Goal: Information Seeking & Learning: Find specific page/section

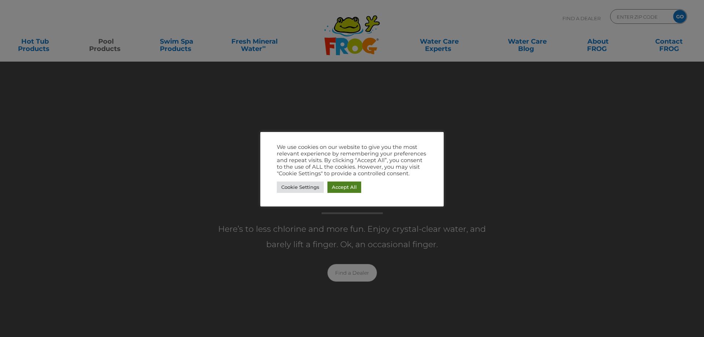
click at [341, 186] on link "Accept All" at bounding box center [344, 186] width 34 height 11
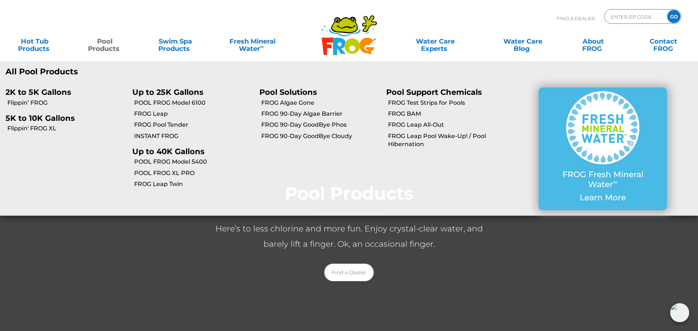
click at [95, 42] on link "Pool Products" at bounding box center [105, 41] width 55 height 15
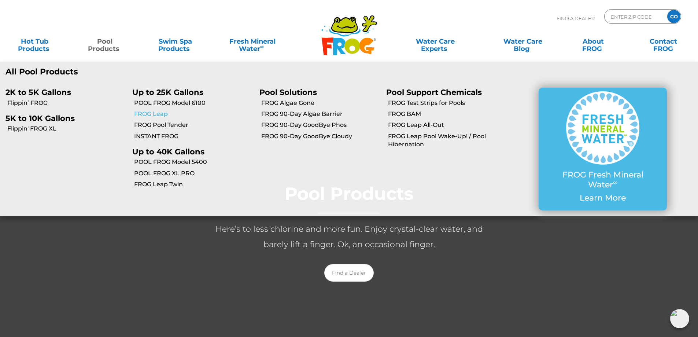
click at [155, 115] on link "FROG Leap" at bounding box center [193, 114] width 119 height 8
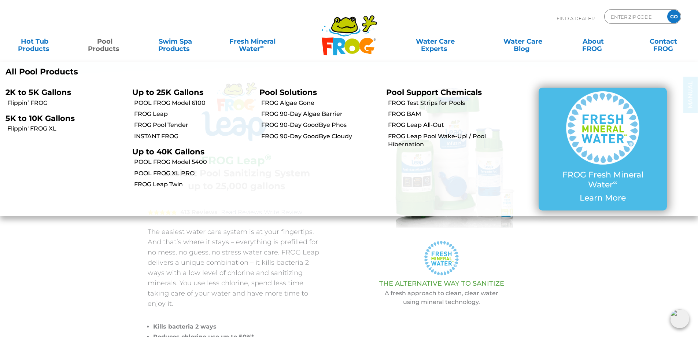
click at [102, 48] on link "Pool Products" at bounding box center [105, 41] width 55 height 15
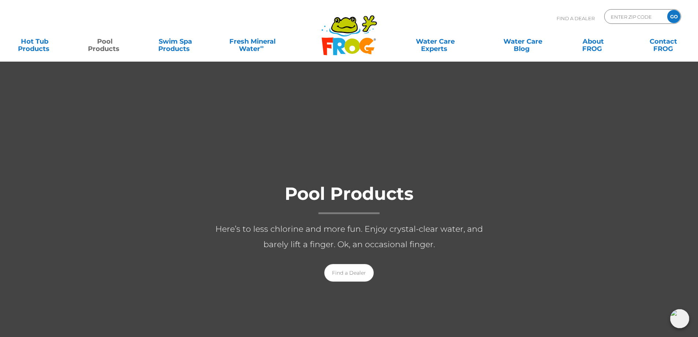
click at [99, 48] on link "Pool Products" at bounding box center [105, 41] width 55 height 15
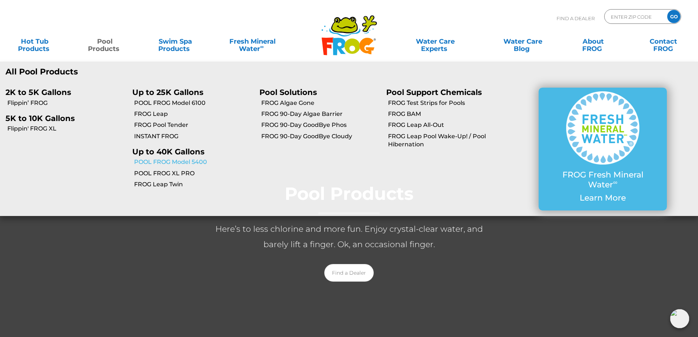
click at [159, 161] on link "POOL FROG Model 5400" at bounding box center [193, 162] width 119 height 8
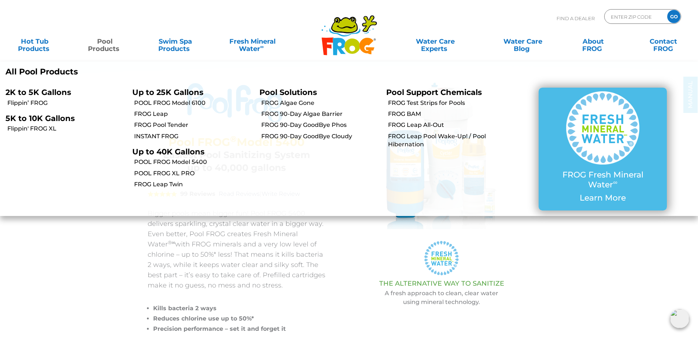
click at [106, 41] on link "Pool Products" at bounding box center [105, 41] width 55 height 15
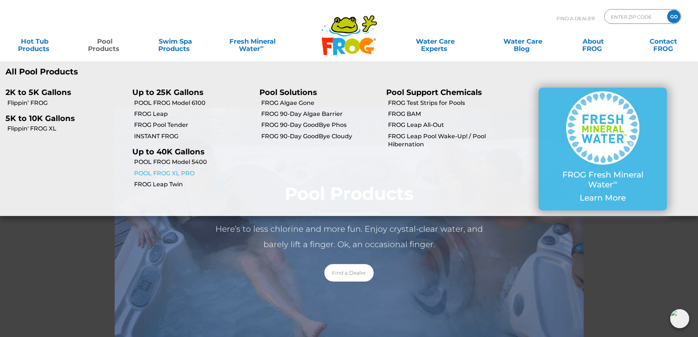
click at [156, 172] on link "POOL FROG XL PRO" at bounding box center [193, 173] width 119 height 8
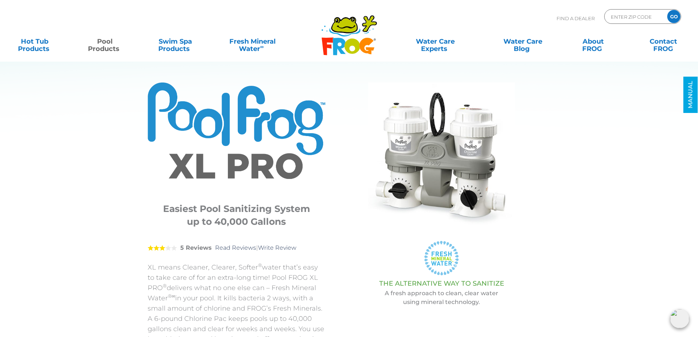
click at [108, 42] on link "Pool Products" at bounding box center [105, 41] width 55 height 15
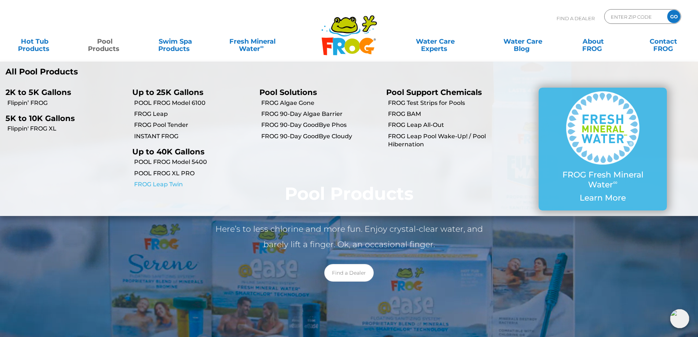
click at [143, 183] on link "FROG Leap Twin" at bounding box center [193, 184] width 119 height 8
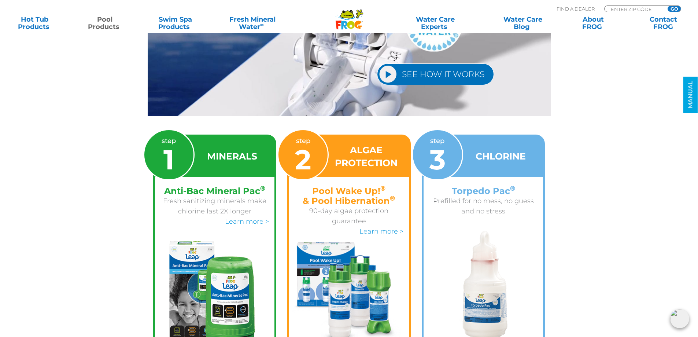
scroll to position [1026, 0]
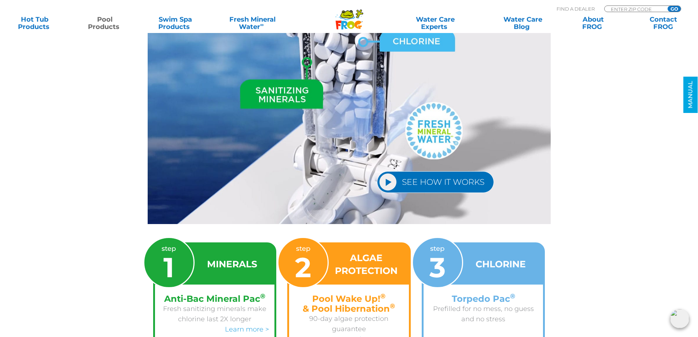
scroll to position [770, 0]
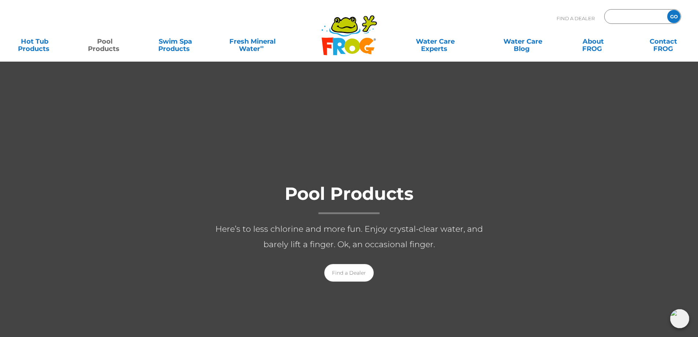
click at [611, 15] on input "Zip Code Form" at bounding box center [634, 16] width 49 height 11
type input "03053"
click at [676, 12] on input "GO" at bounding box center [673, 16] width 13 height 13
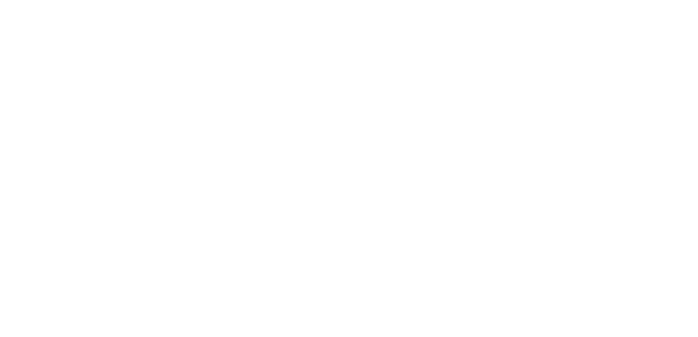
click at [0, 0] on html at bounding box center [0, 0] width 0 height 0
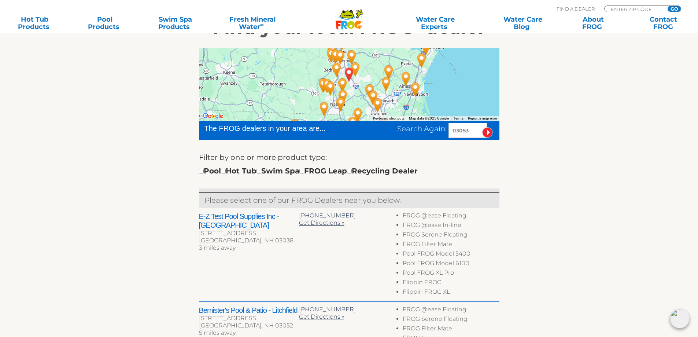
scroll to position [220, 0]
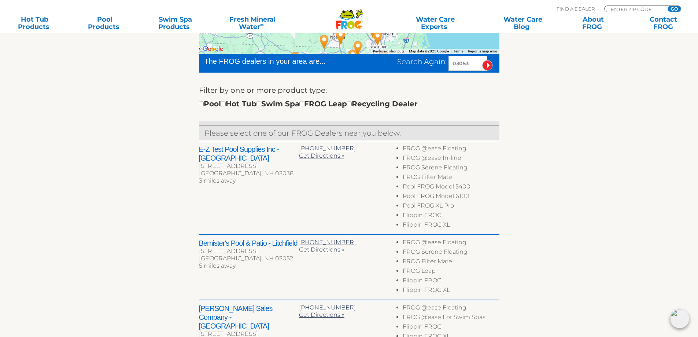
click at [202, 106] on div "Pool Hot Tub Swim Spa FROG Leap Recycling Dealer" at bounding box center [308, 104] width 219 height 12
click at [201, 104] on input "checkbox" at bounding box center [201, 104] width 5 height 5
checkbox input "true"
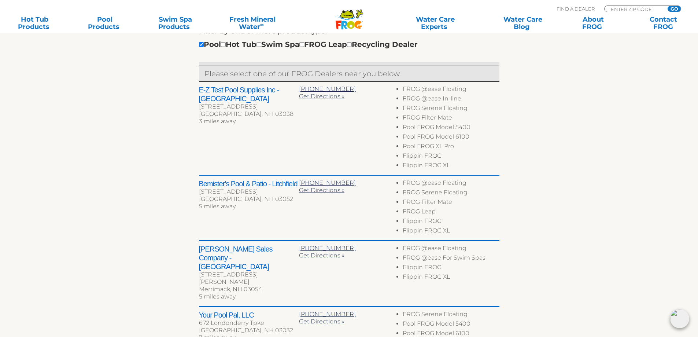
scroll to position [274, 0]
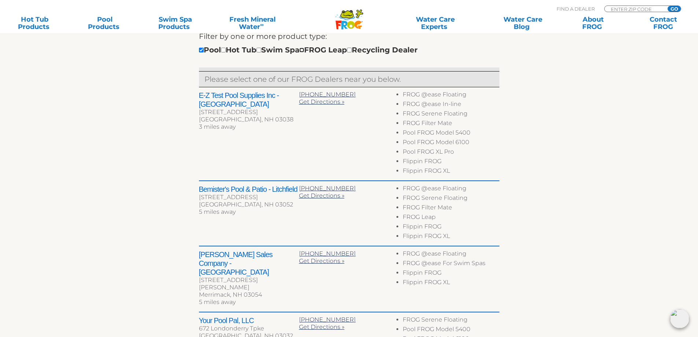
click at [304, 51] on input "checkbox" at bounding box center [301, 50] width 5 height 5
checkbox input "true"
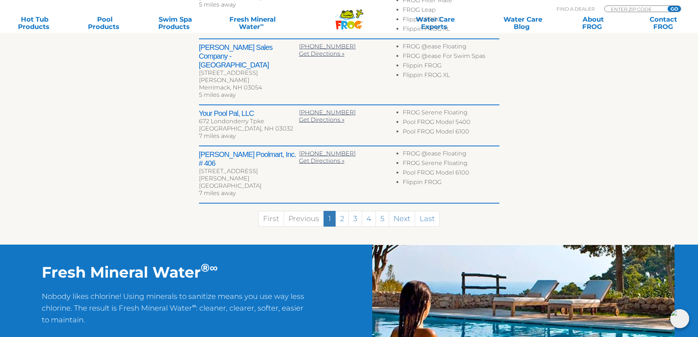
scroll to position [494, 0]
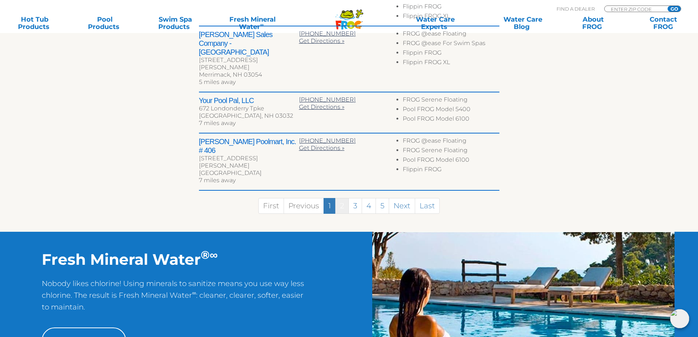
click at [336, 198] on link "2" at bounding box center [342, 206] width 14 height 16
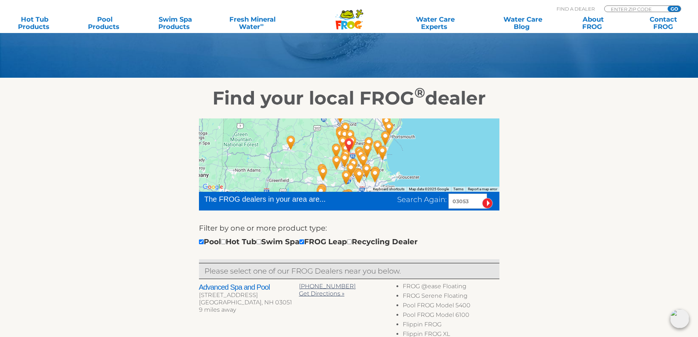
scroll to position [73, 0]
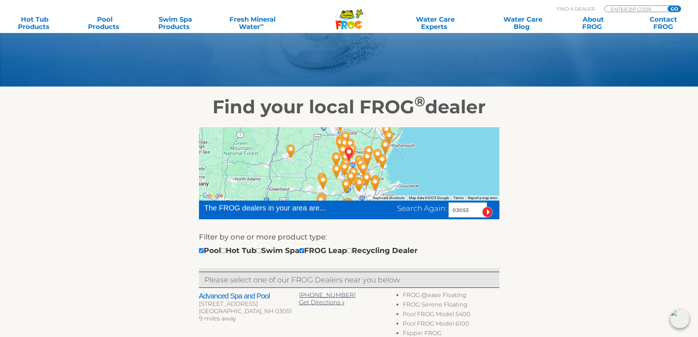
drag, startPoint x: 467, startPoint y: 213, endPoint x: 407, endPoint y: 203, distance: 60.8
click at [407, 203] on div "Search Again: 03053" at bounding box center [448, 209] width 102 height 15
type input "01923"
click at [482, 207] on input "image" at bounding box center [487, 212] width 11 height 11
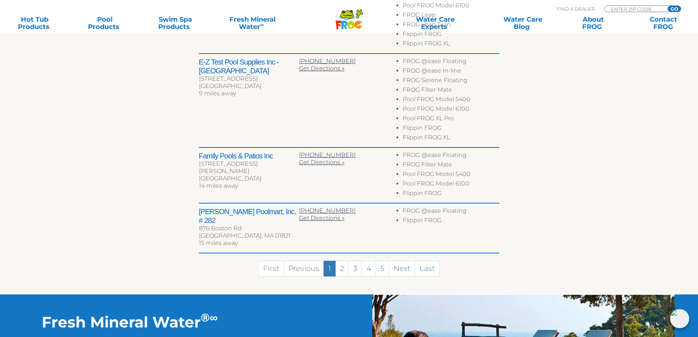
scroll to position [494, 0]
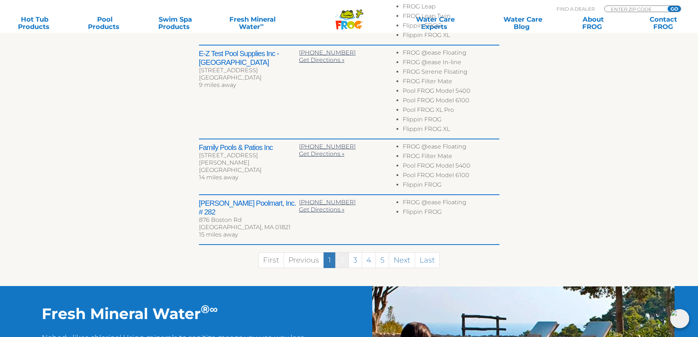
click at [344, 252] on link "2" at bounding box center [342, 260] width 14 height 16
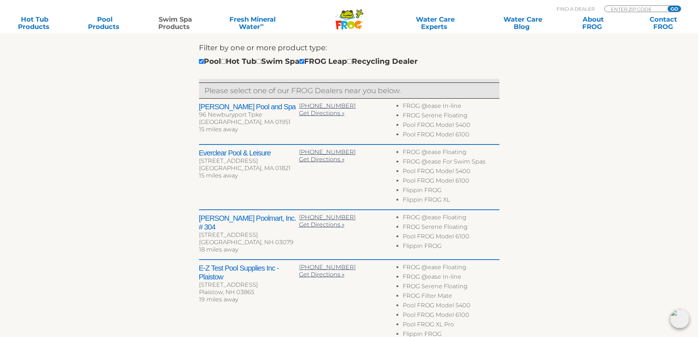
scroll to position [249, 0]
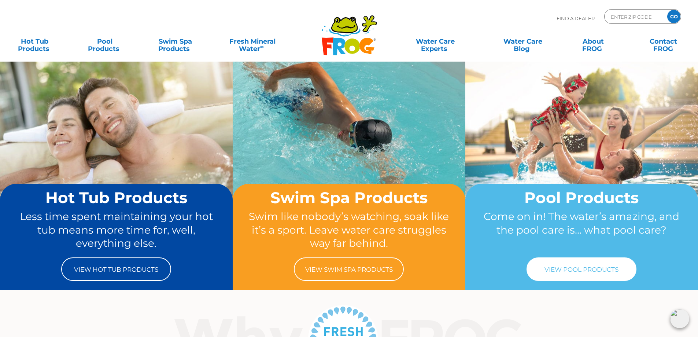
click at [573, 271] on link "View Pool Products" at bounding box center [582, 268] width 110 height 23
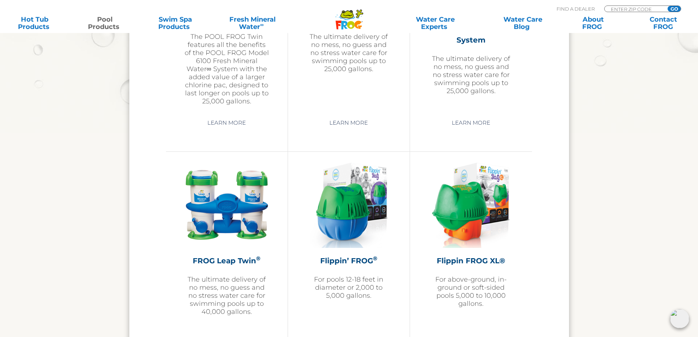
scroll to position [1429, 0]
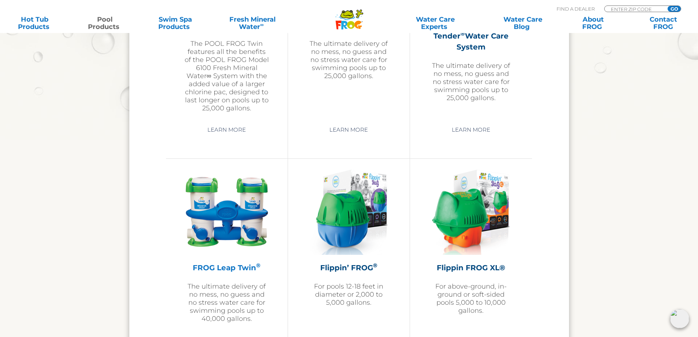
click at [238, 266] on h2 "FROG Leap Twin ®" at bounding box center [226, 267] width 85 height 11
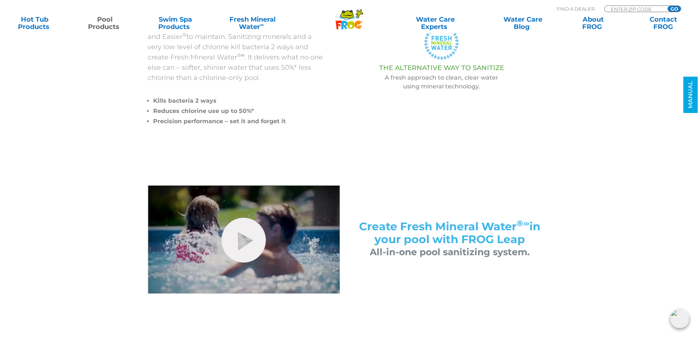
scroll to position [257, 0]
